Goal: Transaction & Acquisition: Purchase product/service

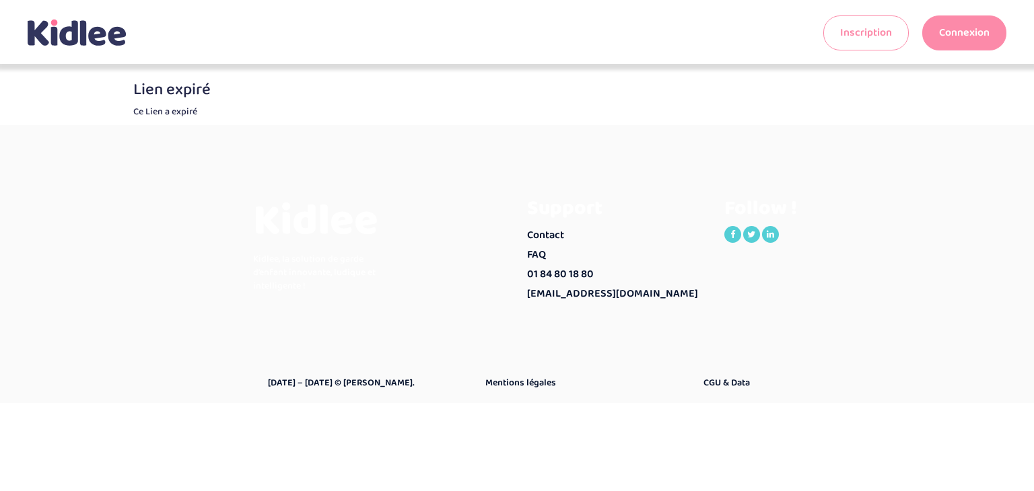
click at [946, 38] on link "Connexion" at bounding box center [964, 32] width 84 height 35
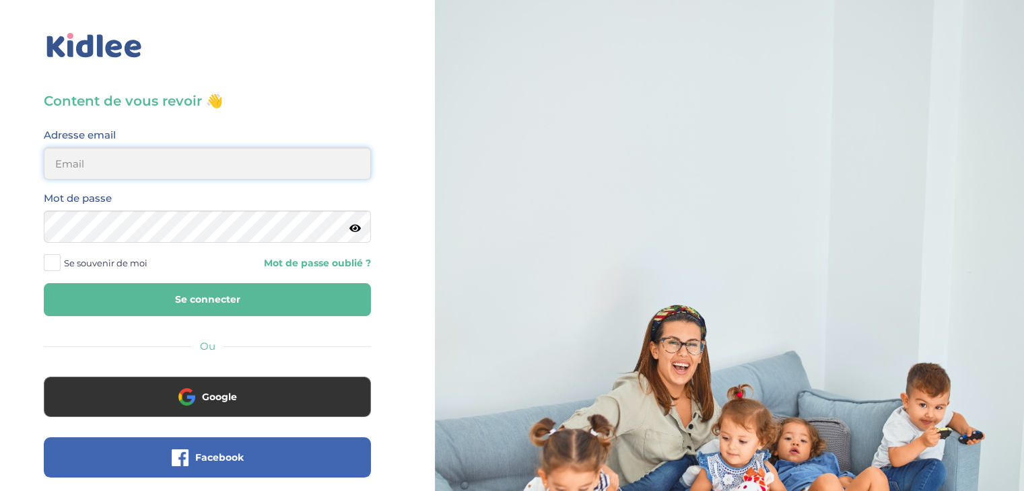
click at [178, 159] on input "email" at bounding box center [207, 163] width 327 height 32
type input "elmaitre@hotmail.com"
click at [87, 289] on button "Se connecter" at bounding box center [207, 299] width 327 height 33
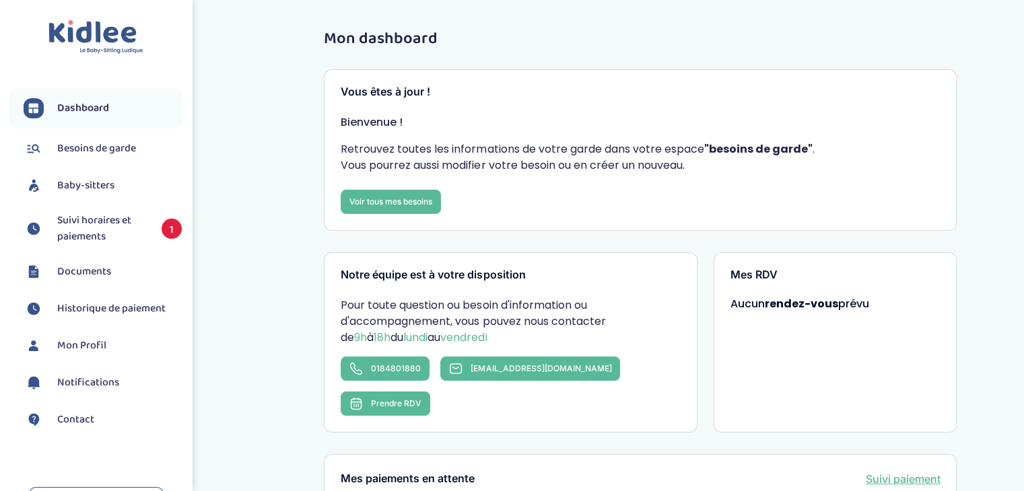
click at [63, 229] on span "Suivi horaires et paiements" at bounding box center [102, 229] width 91 height 32
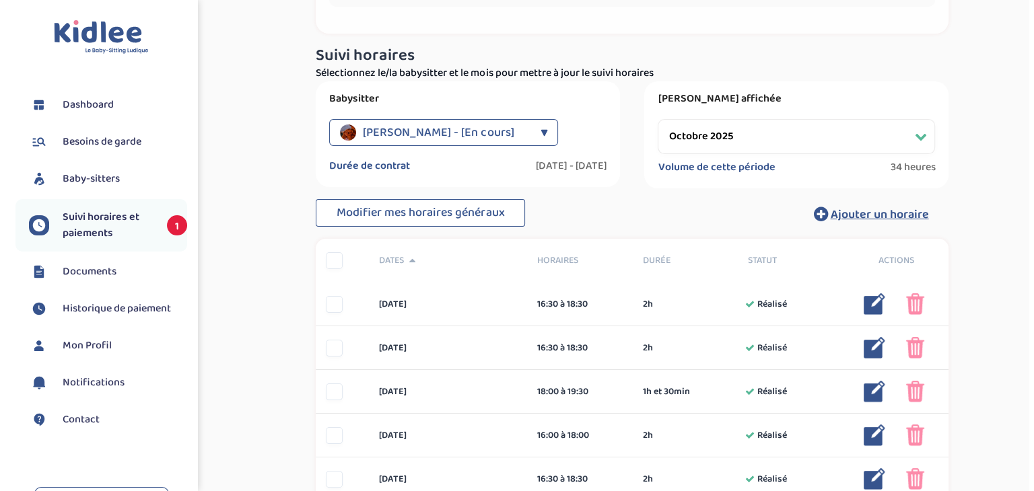
scroll to position [202, 0]
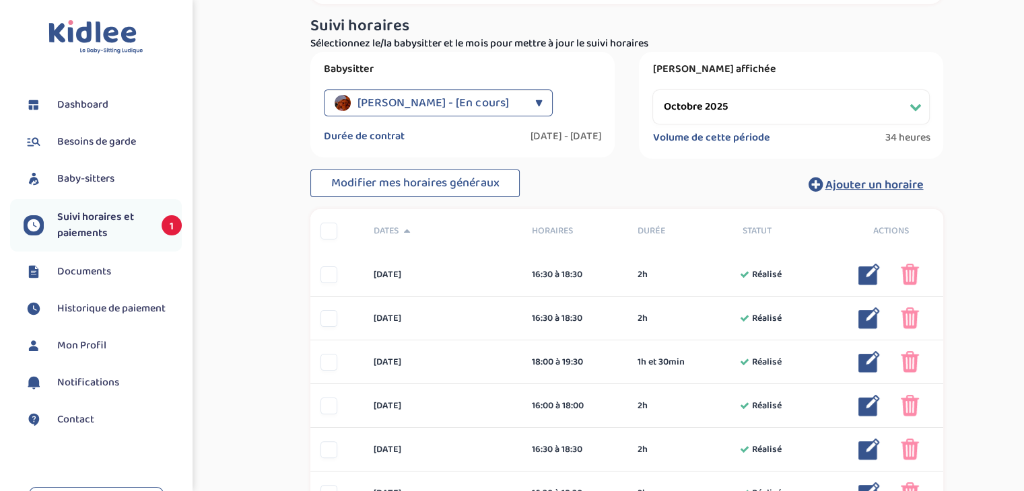
click at [850, 102] on select "Filtrer par mois septembre 2025 octobre 2025 novembre 2025 décembre 2025 janvie…" at bounding box center [790, 107] width 277 height 35
select select "septembre 2025"
click at [652, 90] on select "Filtrer par mois septembre 2025 octobre 2025 novembre 2025 décembre 2025 janvie…" at bounding box center [790, 107] width 277 height 35
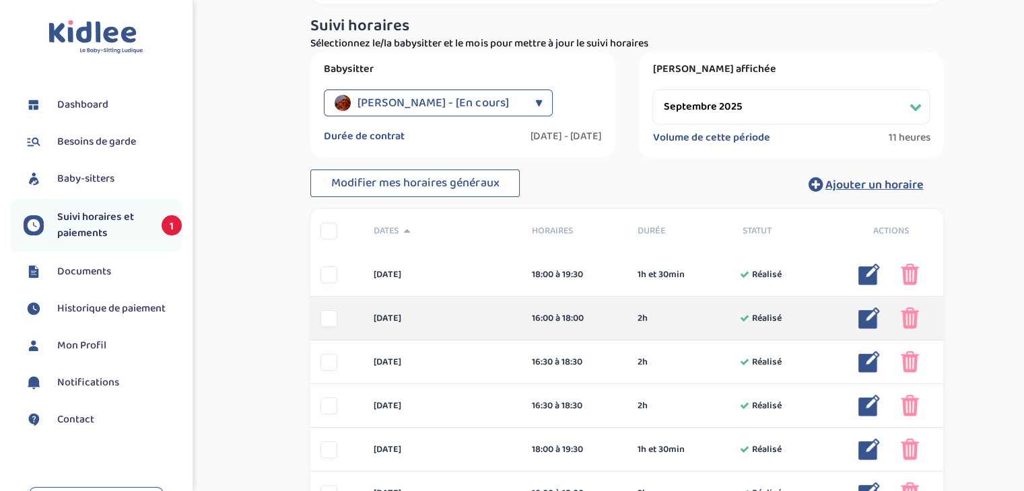
click at [867, 316] on img at bounding box center [869, 319] width 22 height 22
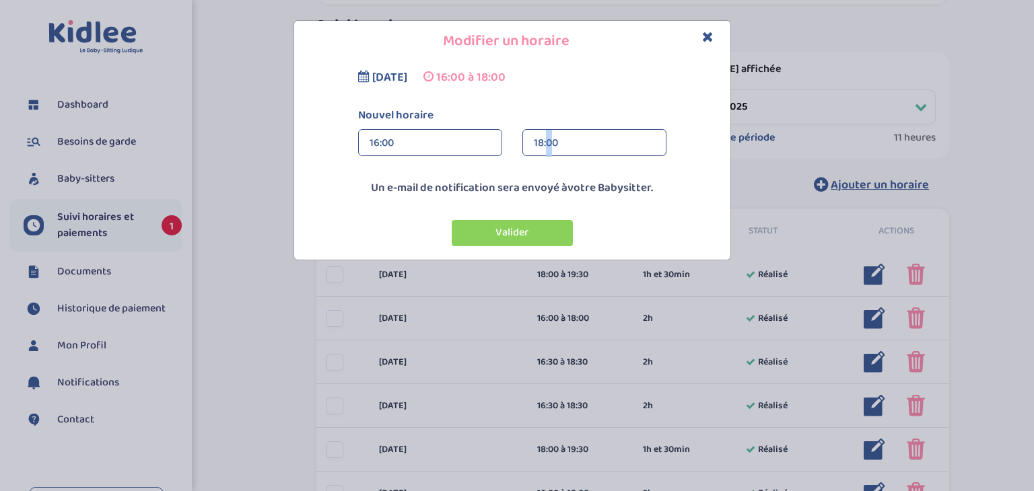
click at [549, 150] on div "18:00" at bounding box center [594, 143] width 121 height 27
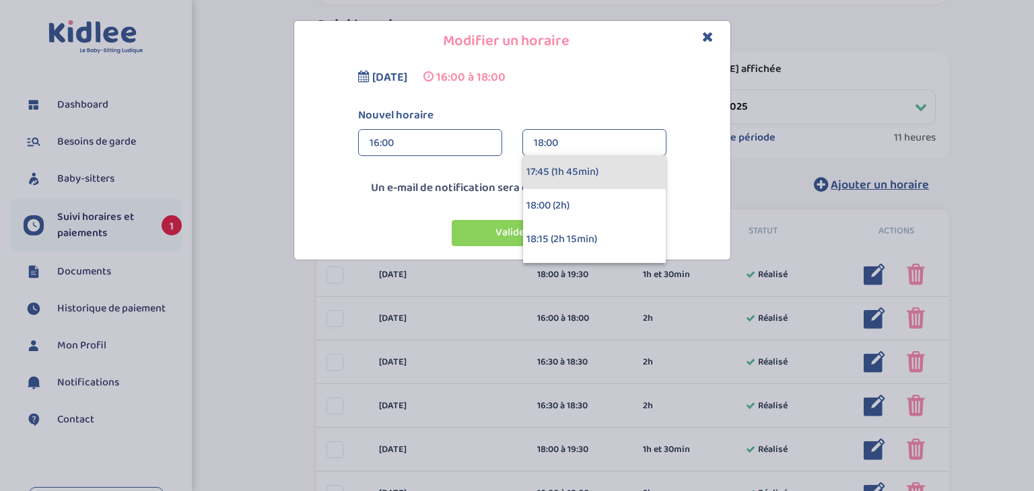
click at [550, 178] on div "17:45 (1h 45min)" at bounding box center [594, 172] width 143 height 34
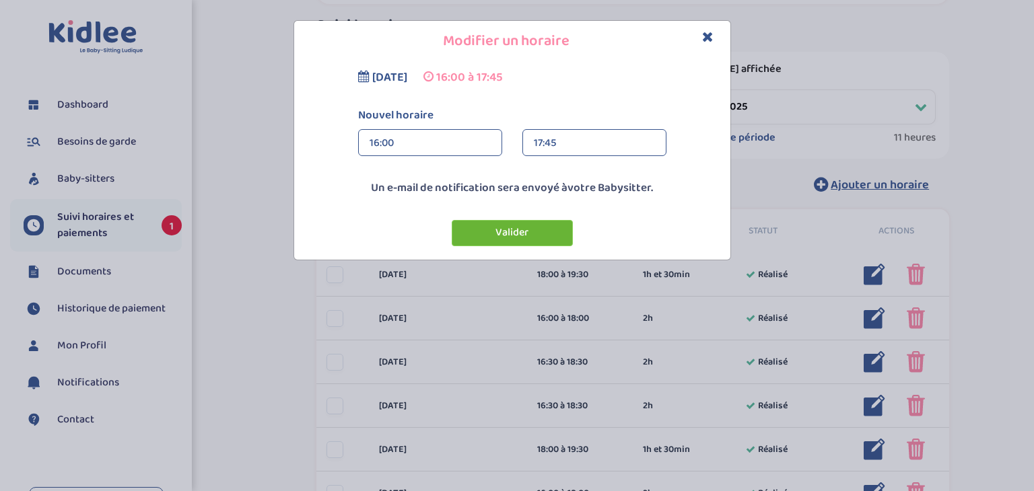
click at [536, 232] on button "Valider" at bounding box center [512, 233] width 121 height 26
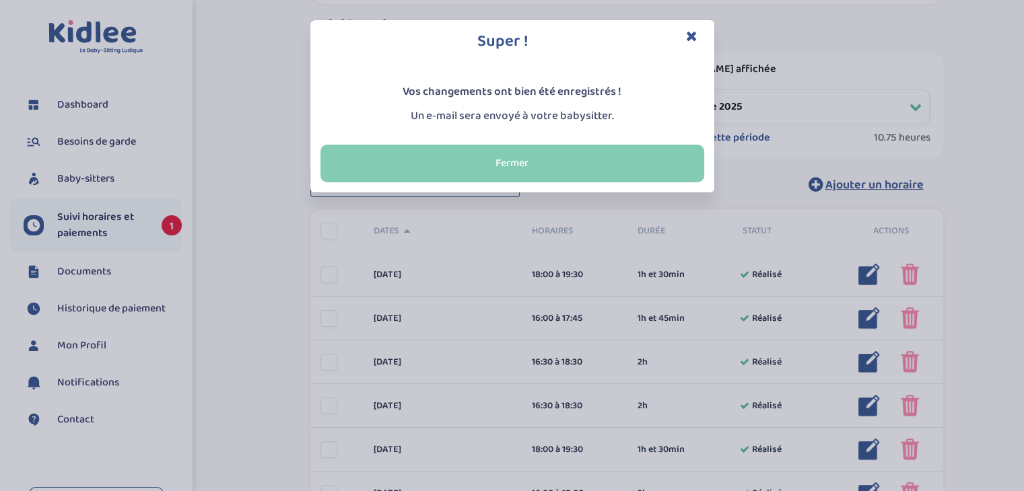
click at [482, 163] on button "Fermer" at bounding box center [512, 164] width 384 height 38
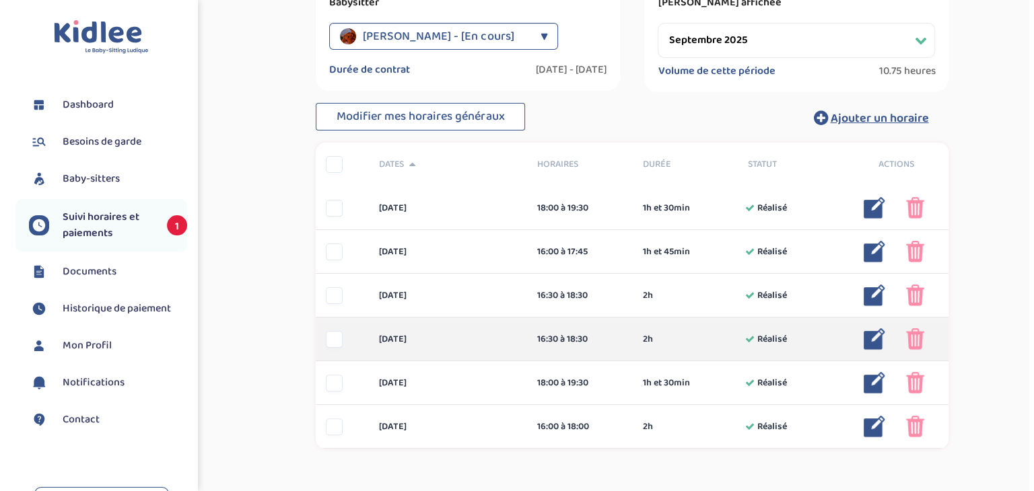
scroll to position [269, 0]
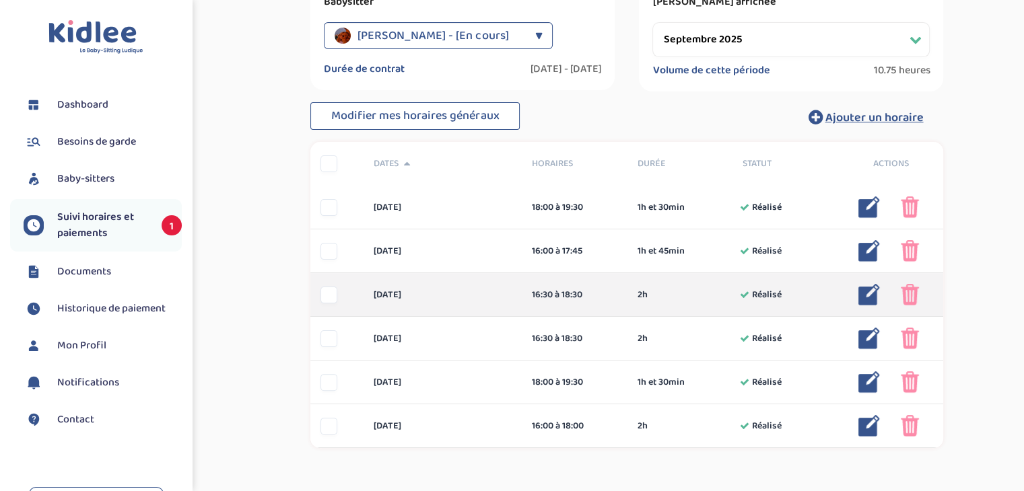
click at [870, 293] on img at bounding box center [869, 295] width 22 height 22
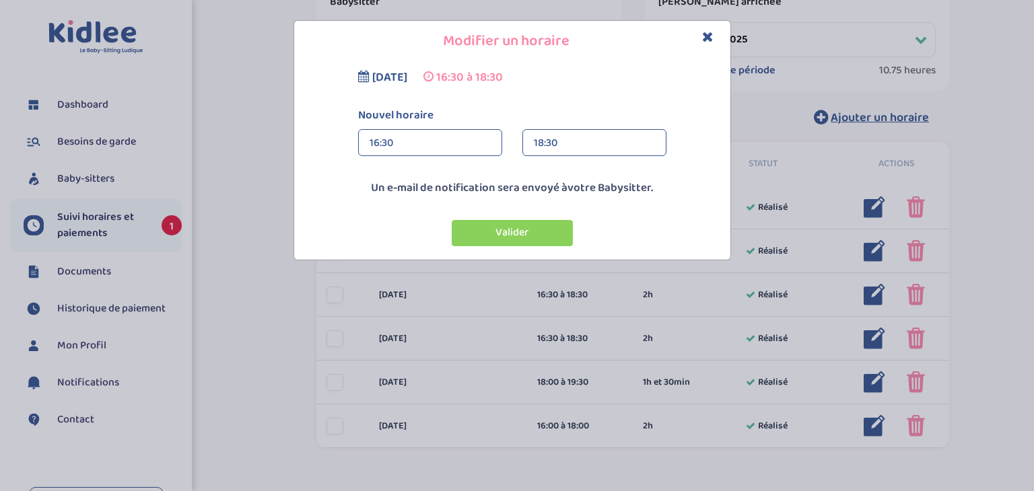
click at [550, 146] on div "18:30" at bounding box center [594, 143] width 121 height 27
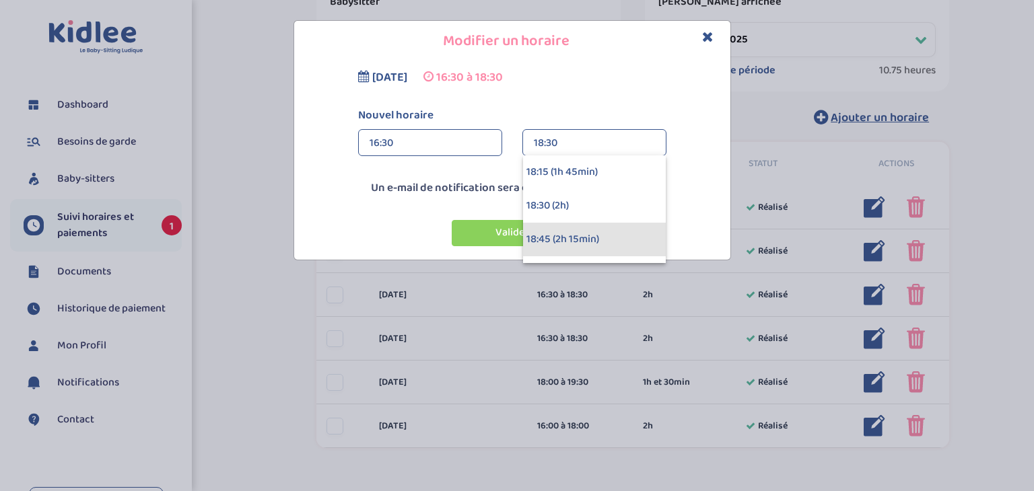
click at [574, 242] on div "18:45 (2h 15min)" at bounding box center [594, 240] width 143 height 34
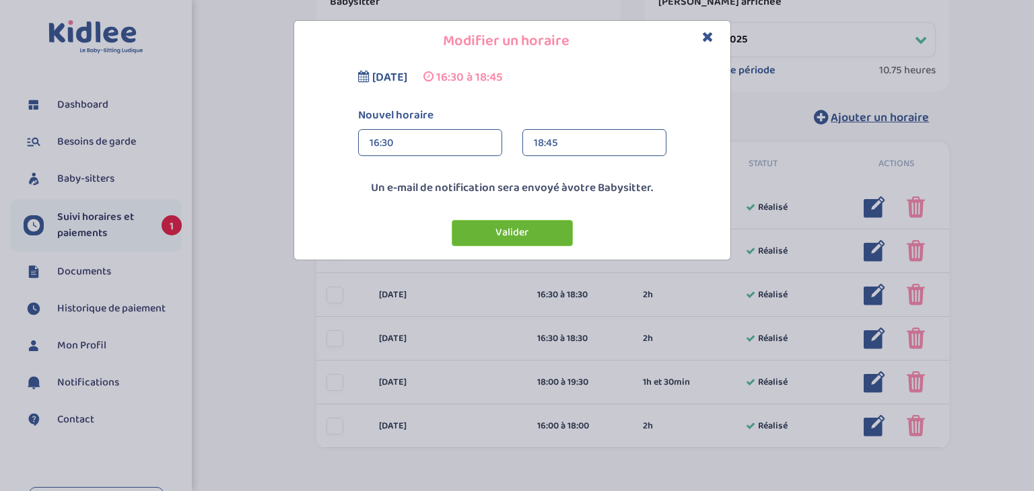
click at [497, 238] on button "Valider" at bounding box center [512, 233] width 121 height 26
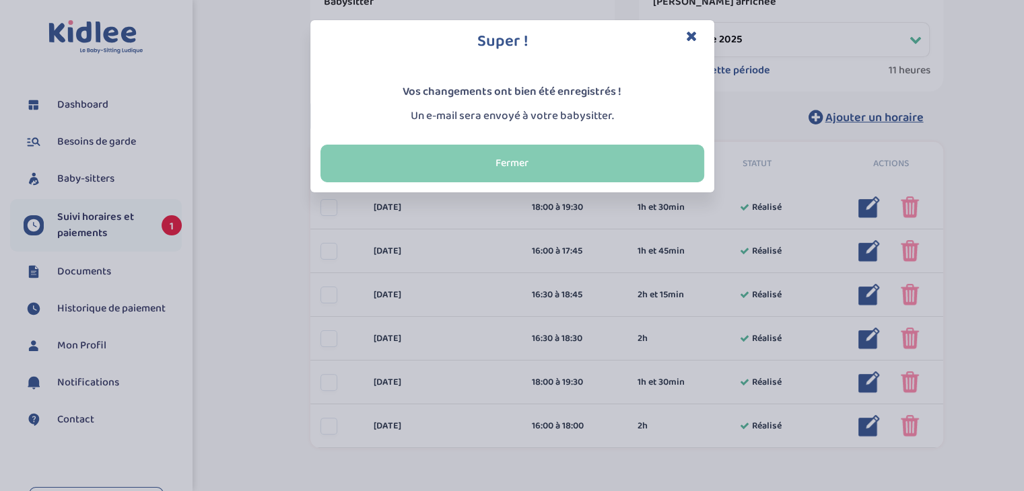
click at [555, 158] on button "Fermer" at bounding box center [512, 164] width 384 height 38
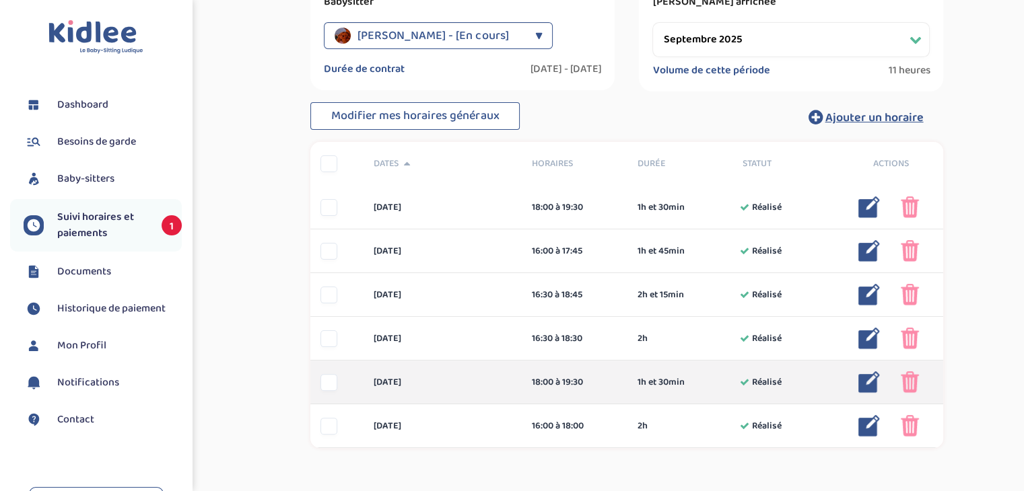
click at [864, 381] on img at bounding box center [869, 383] width 22 height 22
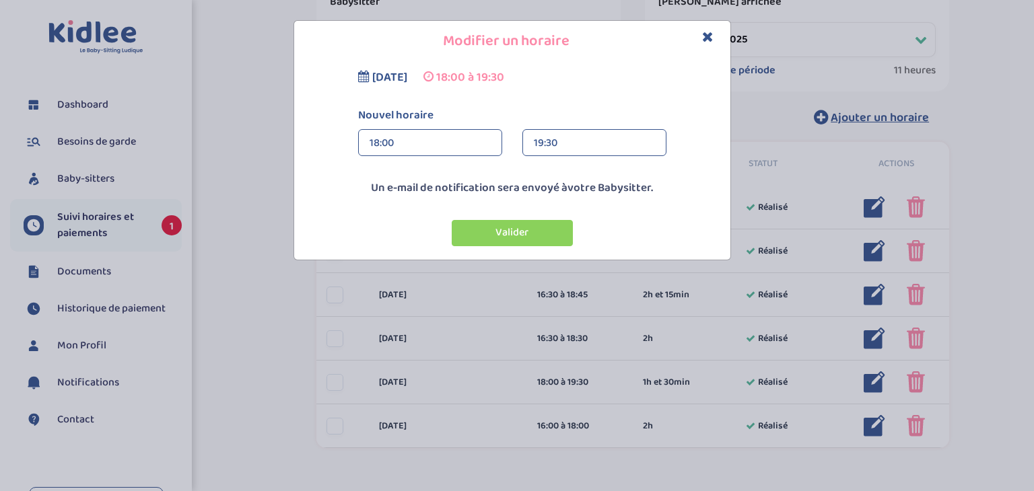
click at [572, 145] on div "19:30" at bounding box center [594, 143] width 121 height 27
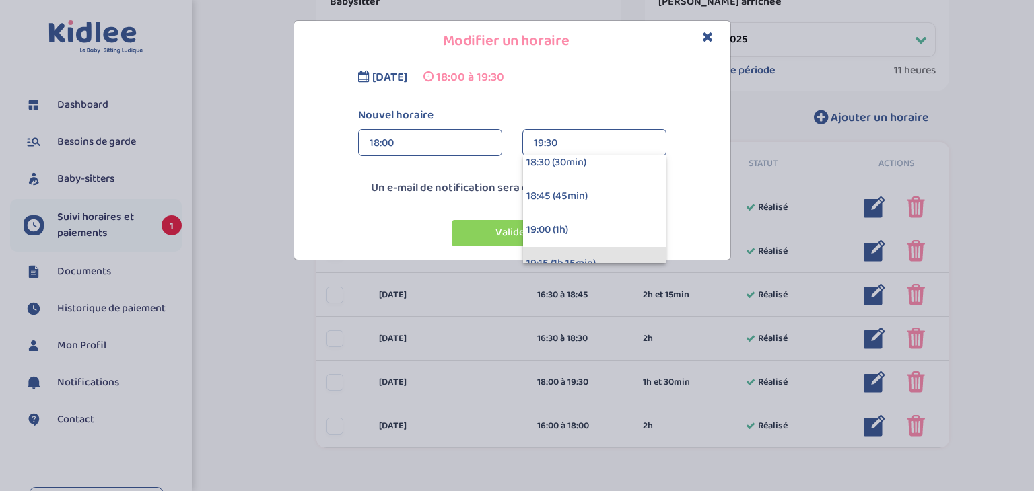
scroll to position [67, 0]
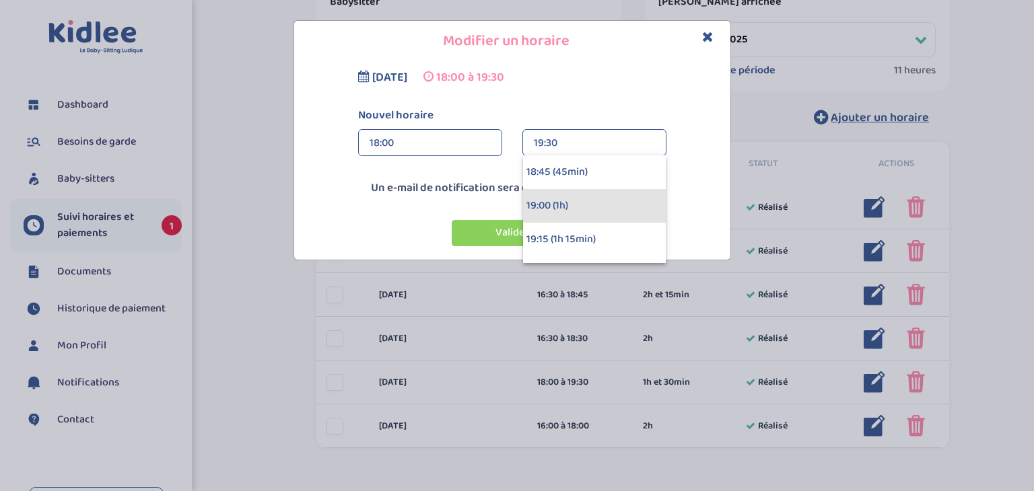
click at [541, 203] on div "19:00 (1h)" at bounding box center [594, 206] width 143 height 34
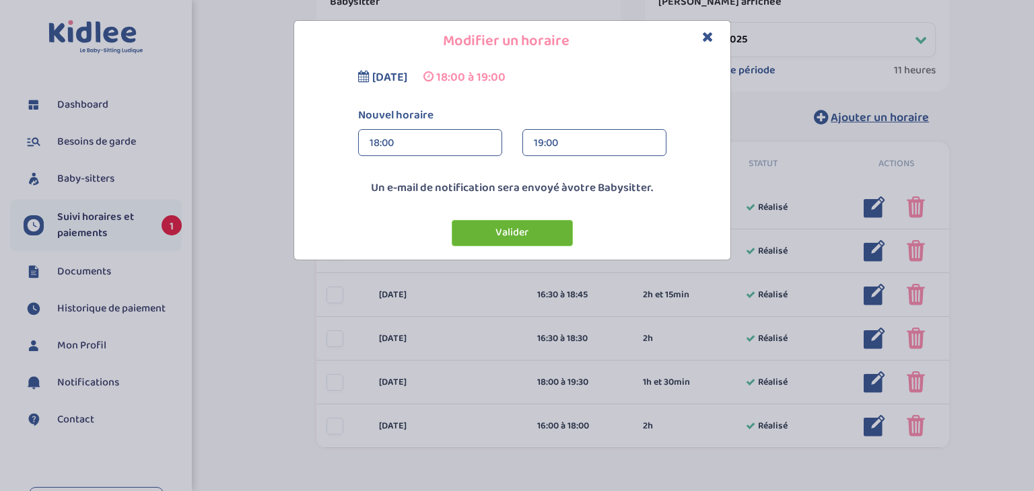
click at [514, 239] on button "Valider" at bounding box center [512, 233] width 121 height 26
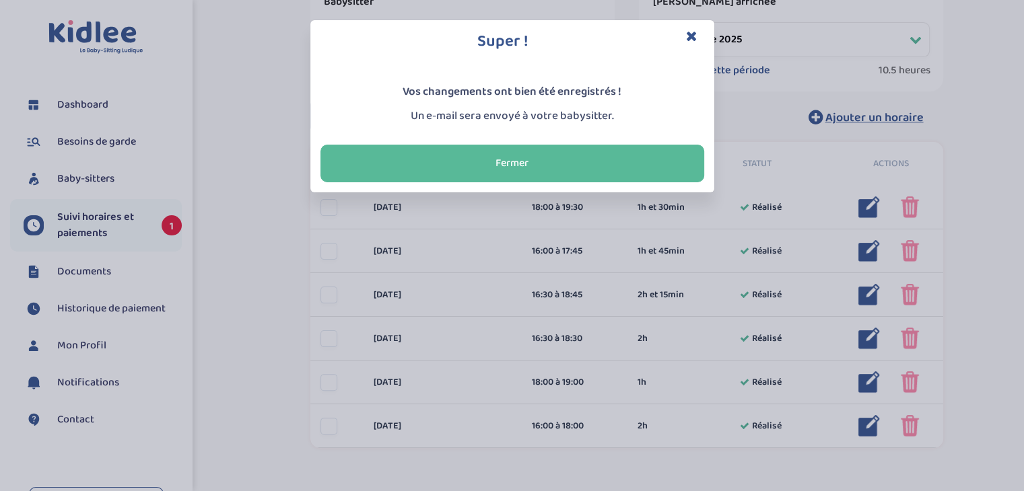
click at [714, 432] on div "Super ! Vos changements ont bien été enregistrés ! Un e-mail sera envoyé à votr…" at bounding box center [512, 245] width 1024 height 491
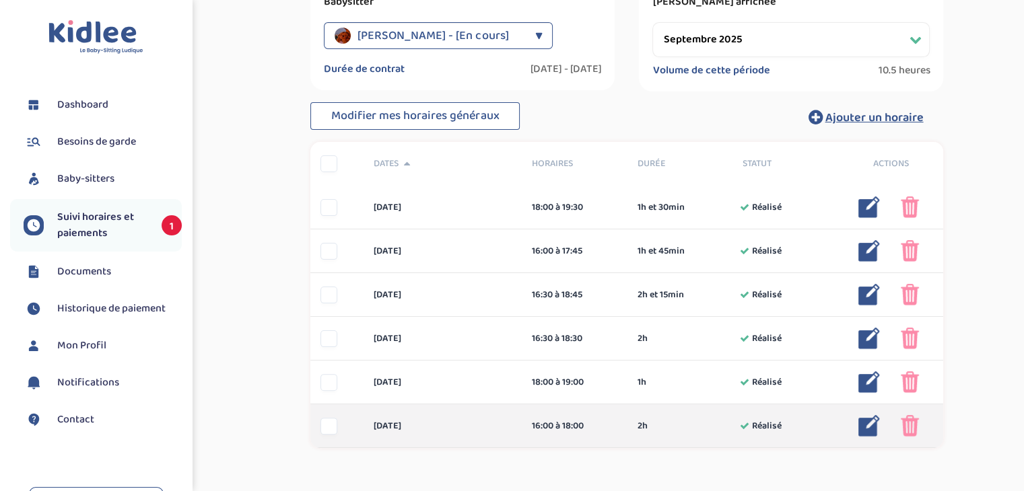
click at [865, 426] on img at bounding box center [869, 426] width 22 height 22
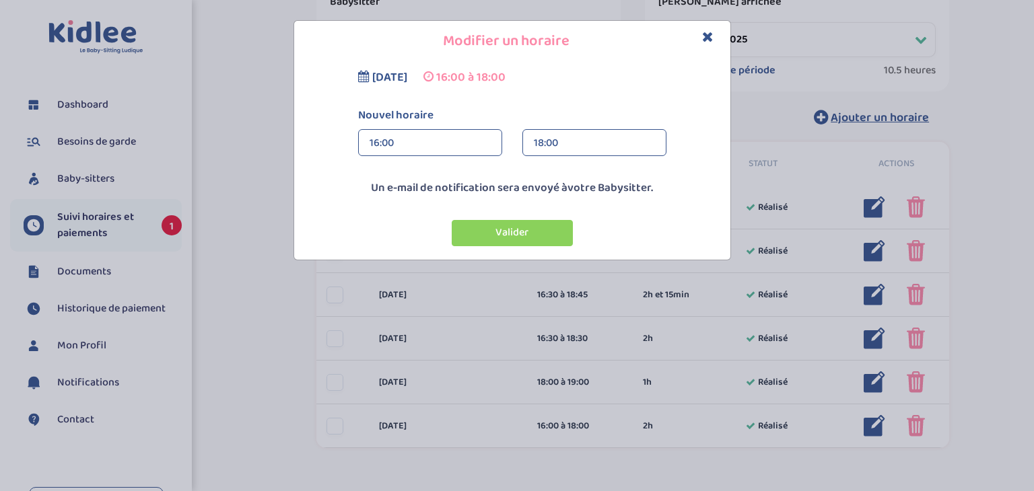
click at [575, 135] on div "18:00" at bounding box center [594, 143] width 121 height 27
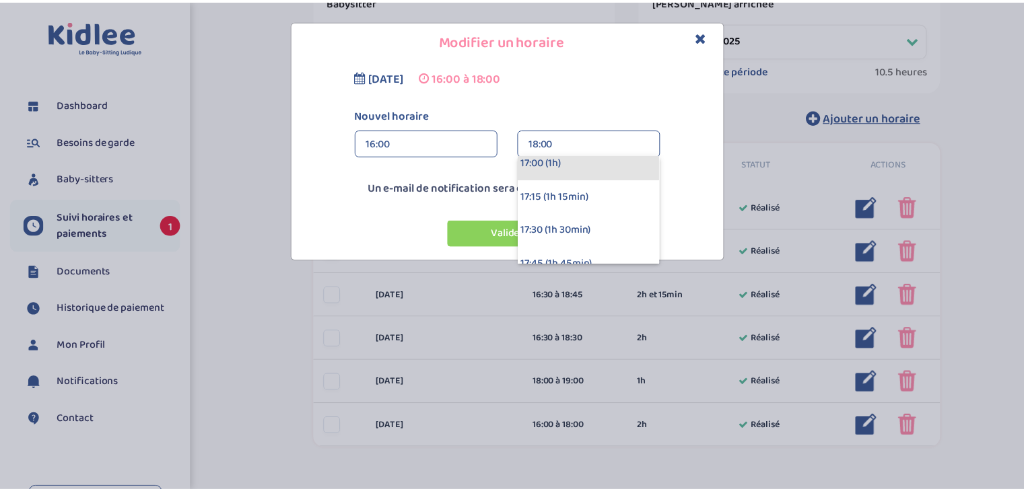
scroll to position [135, 0]
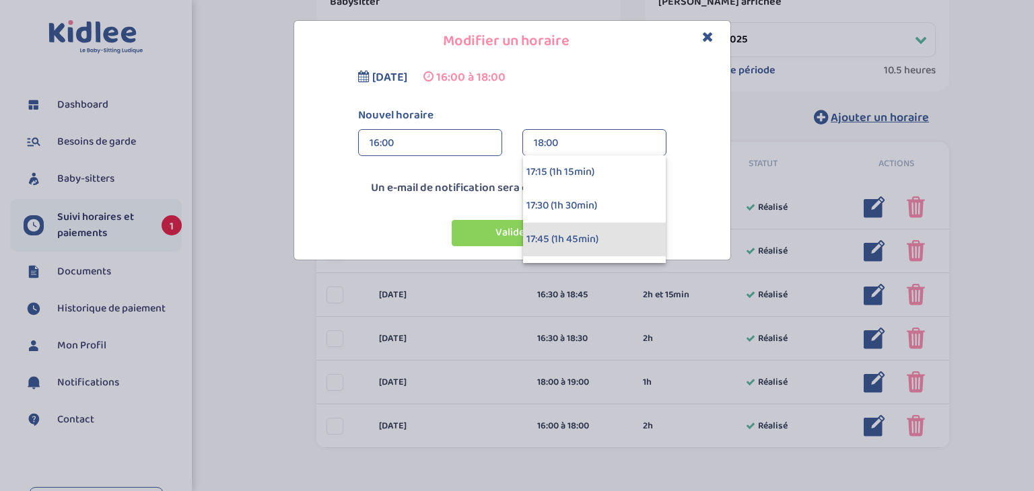
click at [560, 235] on div "17:45 (1h 45min)" at bounding box center [594, 240] width 143 height 34
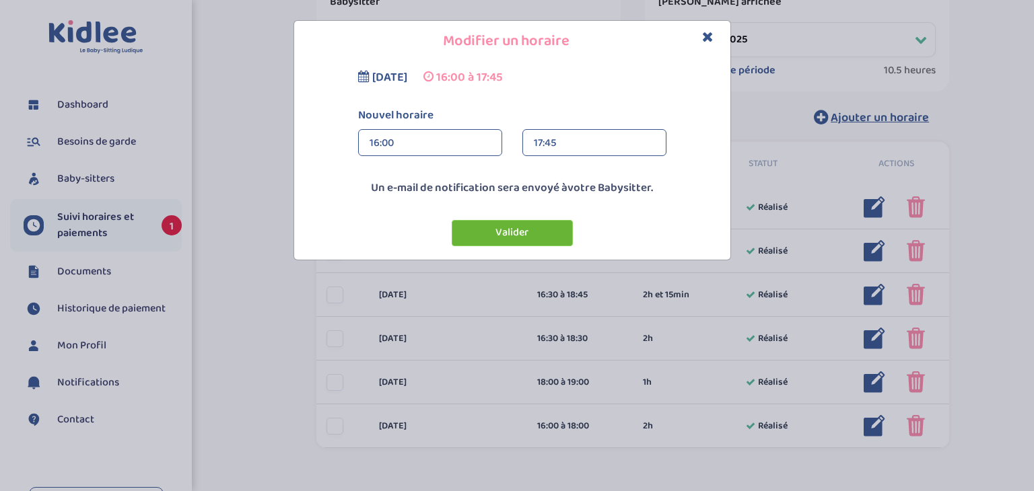
click at [517, 230] on button "Valider" at bounding box center [512, 233] width 121 height 26
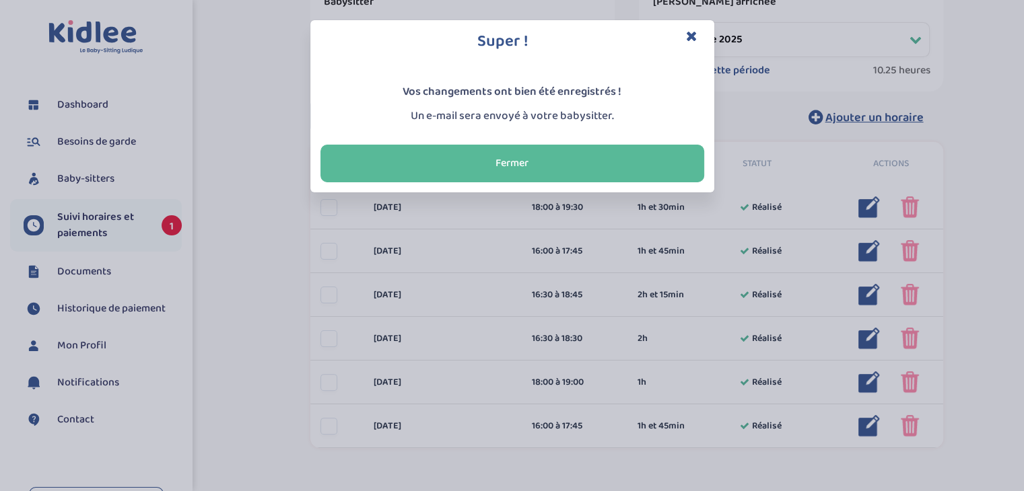
click at [691, 39] on icon "Close" at bounding box center [691, 36] width 11 height 14
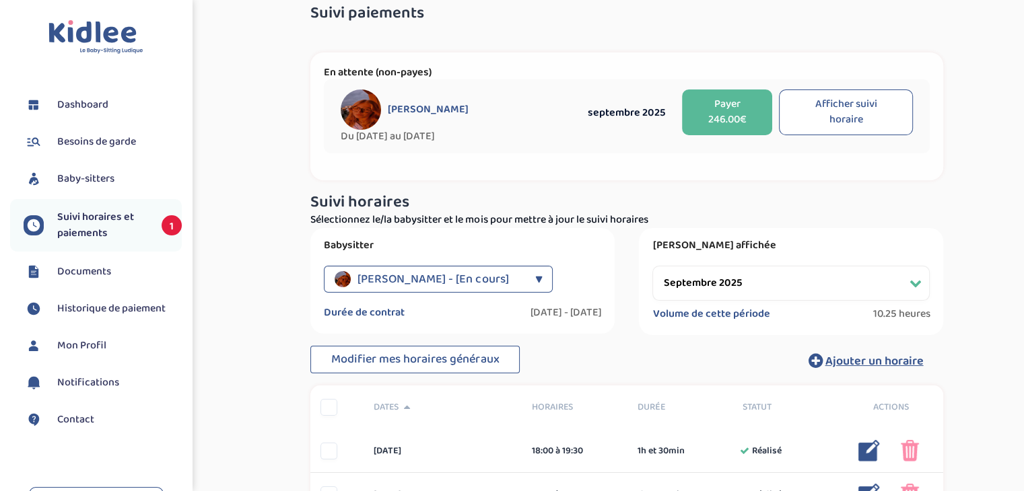
scroll to position [0, 0]
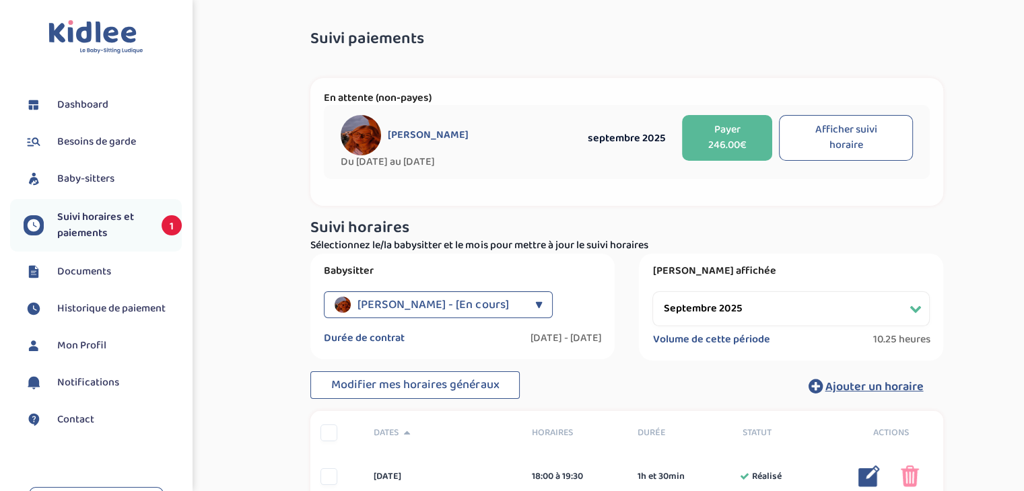
click at [716, 125] on button "Payer 246.00€" at bounding box center [727, 138] width 90 height 46
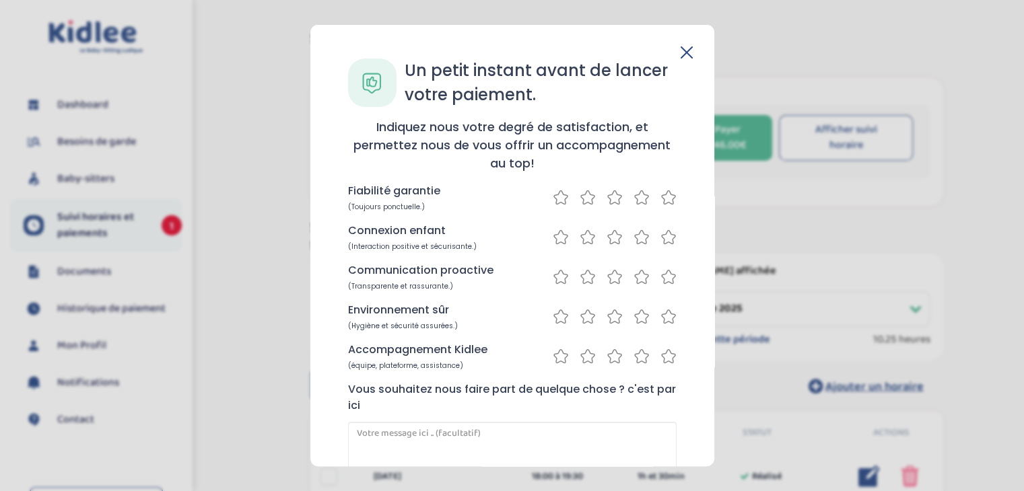
click at [637, 200] on icon at bounding box center [641, 197] width 16 height 17
click at [665, 236] on icon at bounding box center [668, 237] width 16 height 17
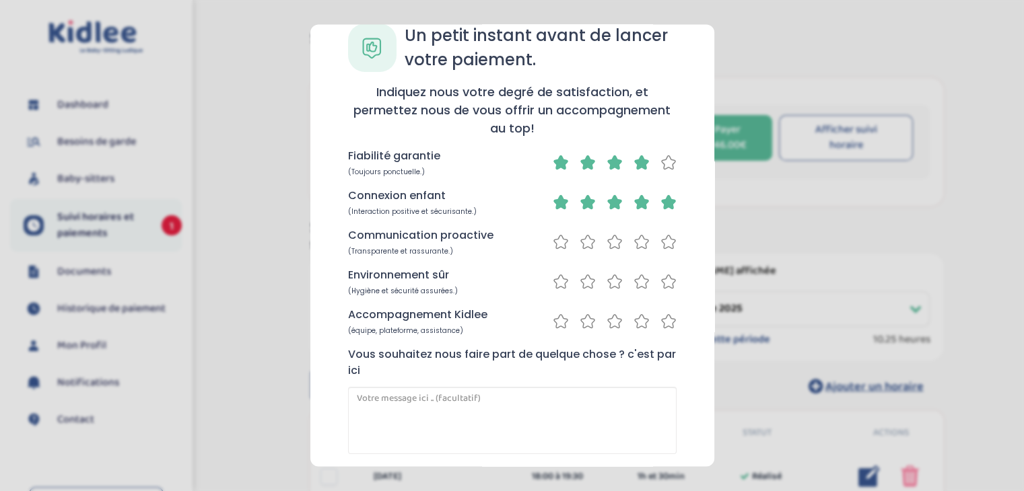
scroll to position [67, 0]
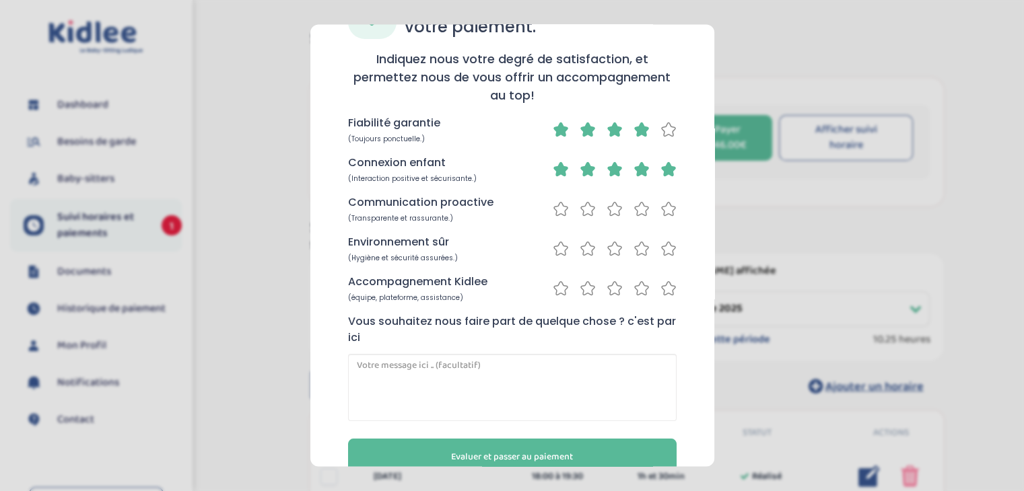
click at [663, 215] on icon at bounding box center [668, 209] width 16 height 17
click at [664, 248] on icon at bounding box center [668, 249] width 16 height 17
click at [666, 289] on icon at bounding box center [668, 289] width 16 height 17
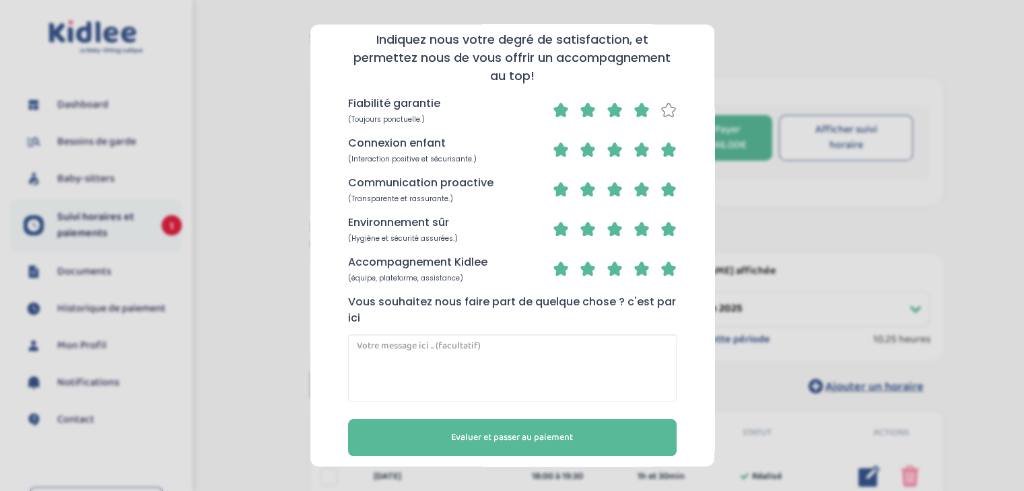
scroll to position [98, 0]
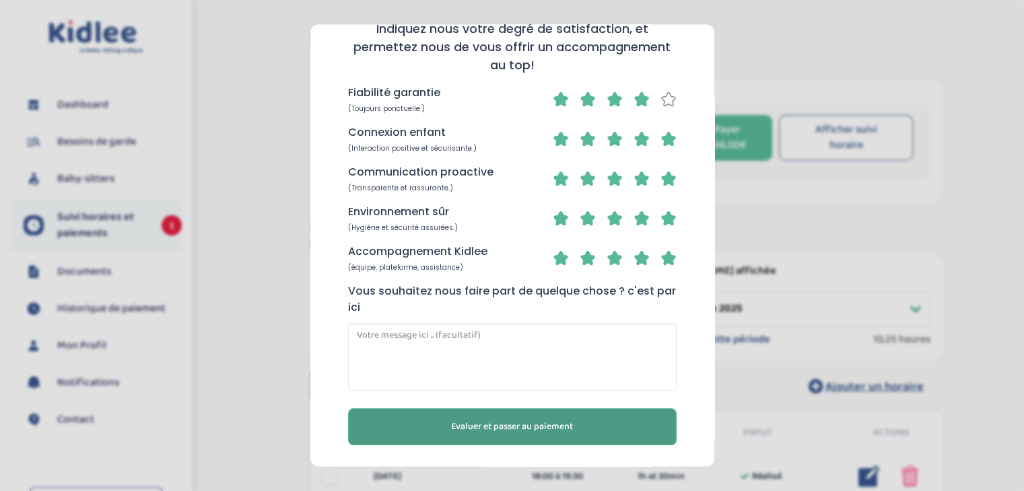
click at [549, 424] on span "Evaluer et passer au paiement" at bounding box center [512, 428] width 122 height 14
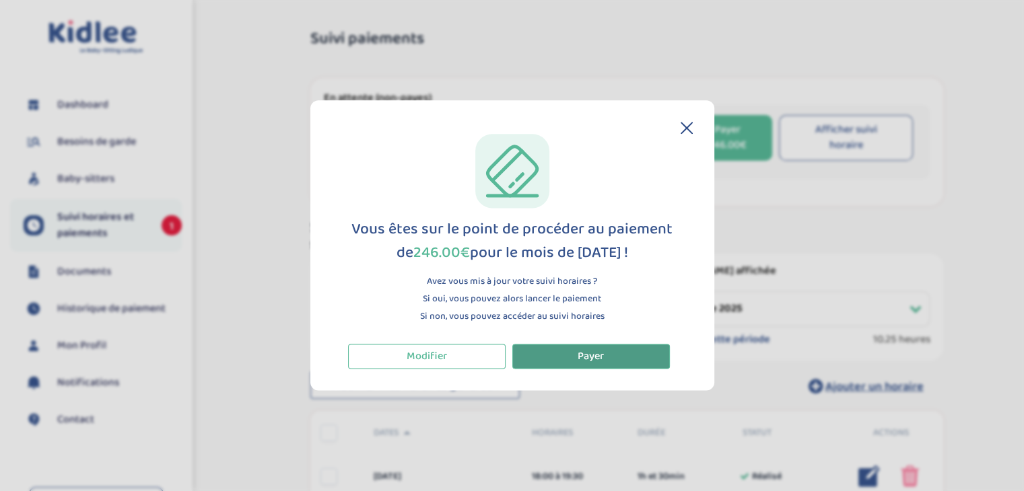
click at [553, 355] on button "Payer" at bounding box center [591, 356] width 158 height 25
